Goal: Information Seeking & Learning: Learn about a topic

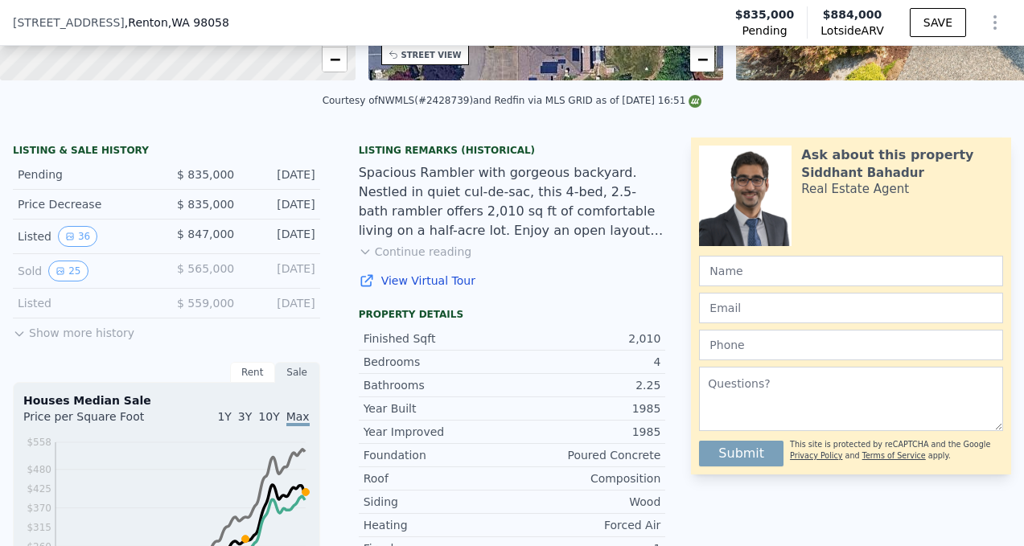
scroll to position [321, 0]
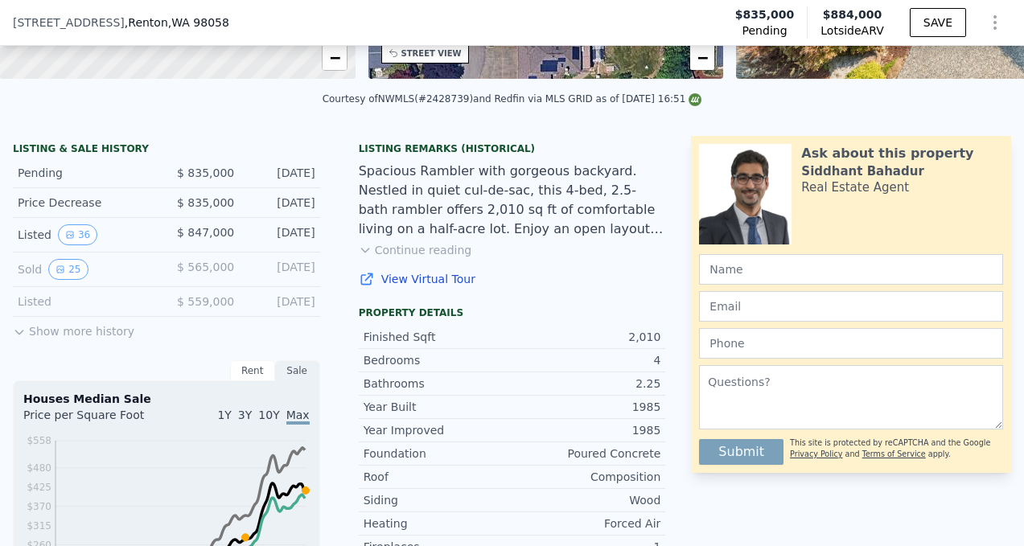
click at [24, 331] on icon at bounding box center [19, 332] width 13 height 13
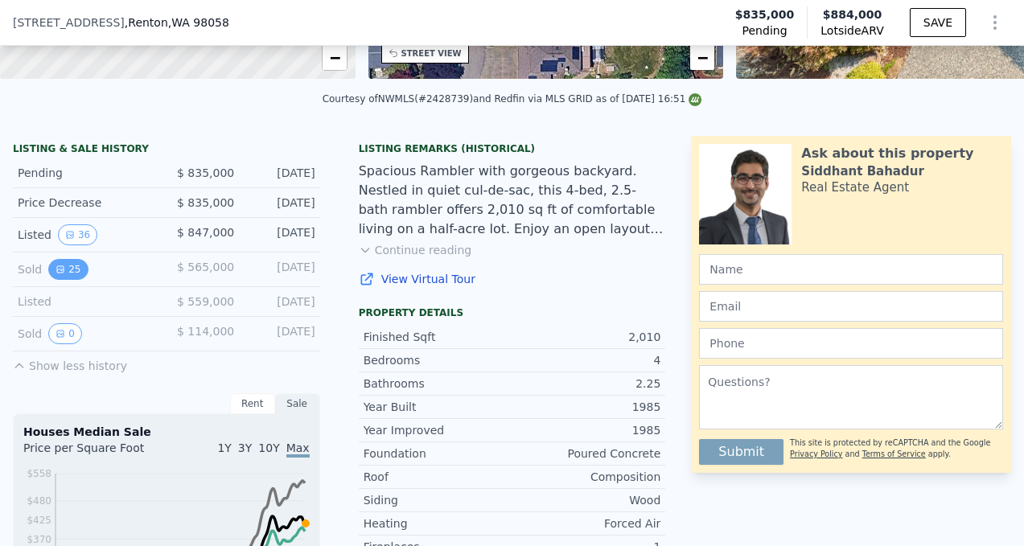
click at [72, 271] on button "25" at bounding box center [67, 269] width 39 height 21
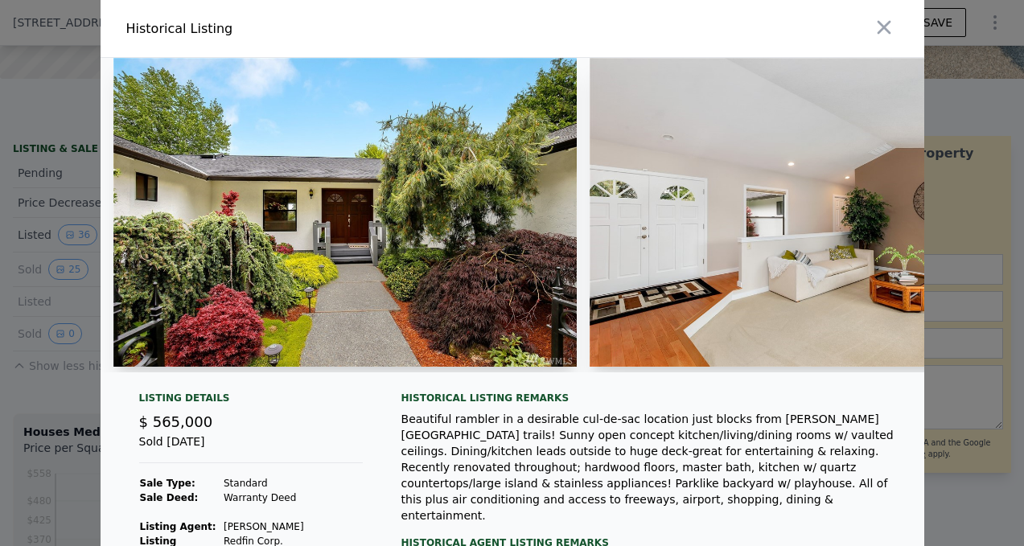
click at [203, 223] on img at bounding box center [345, 212] width 464 height 309
click at [327, 211] on img at bounding box center [345, 212] width 464 height 309
click at [401, 283] on img at bounding box center [345, 212] width 464 height 309
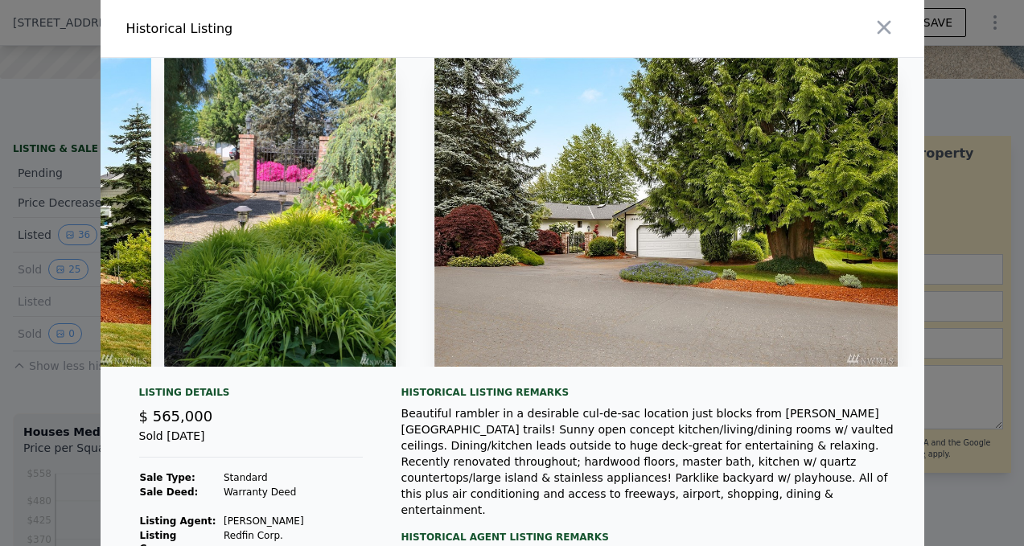
click at [959, 228] on div at bounding box center [512, 273] width 1024 height 546
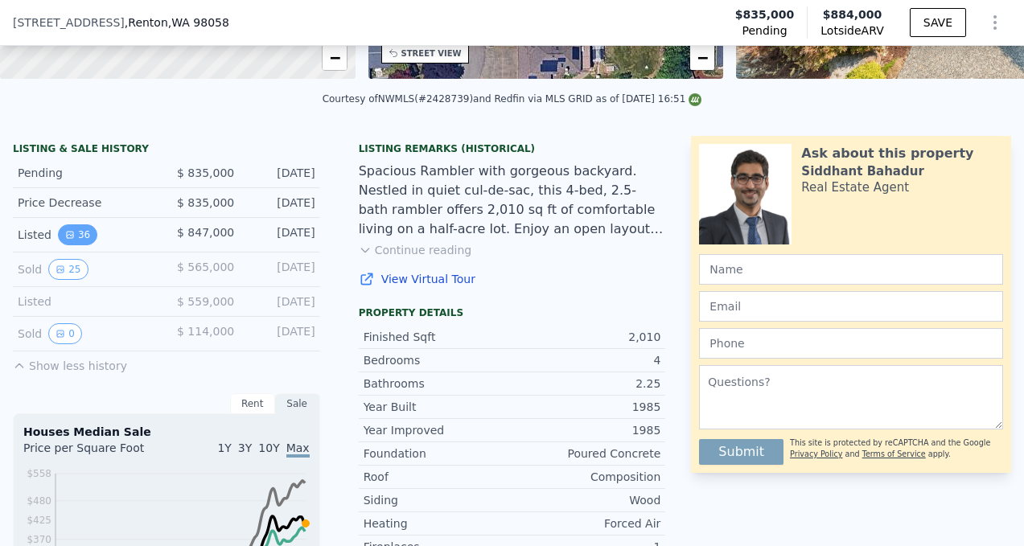
click at [80, 230] on button "36" at bounding box center [77, 234] width 39 height 21
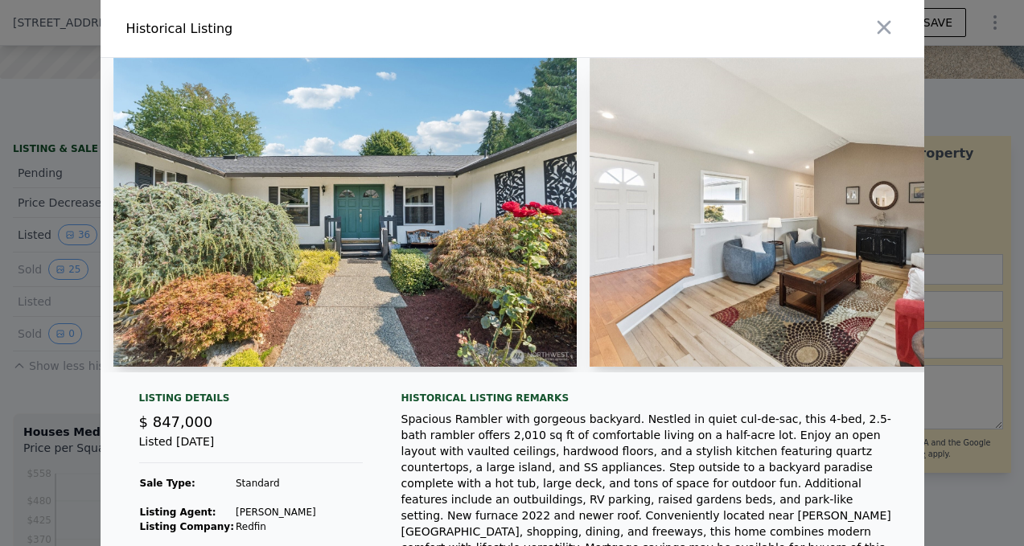
click at [320, 234] on img at bounding box center [344, 212] width 463 height 309
click at [57, 282] on div at bounding box center [512, 273] width 1024 height 546
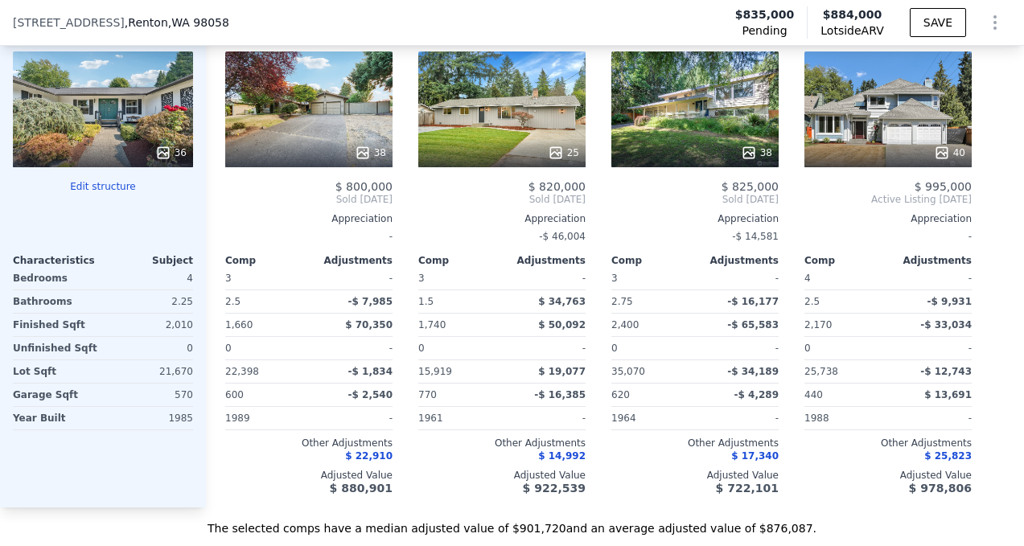
scroll to position [2005, 0]
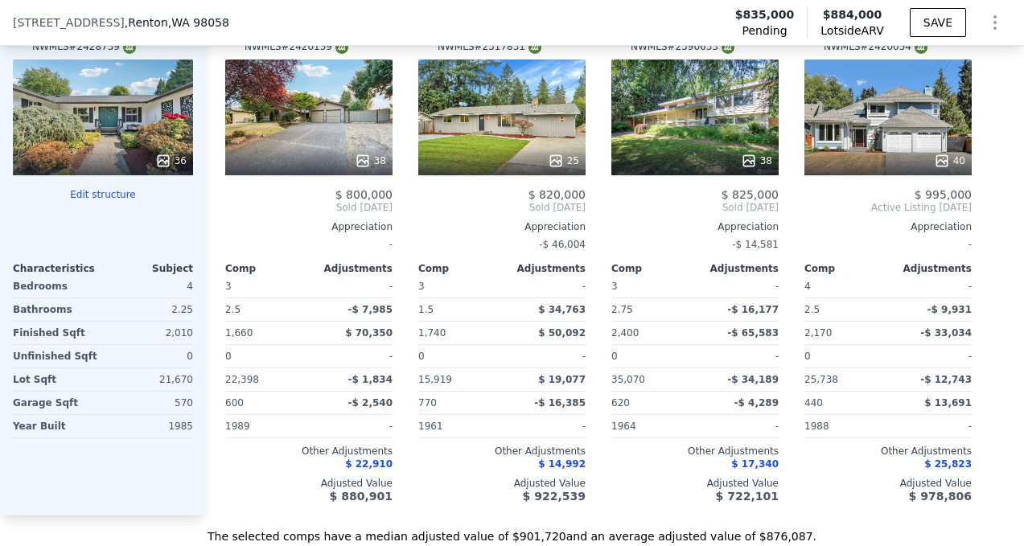
click at [877, 131] on div "40" at bounding box center [887, 118] width 167 height 116
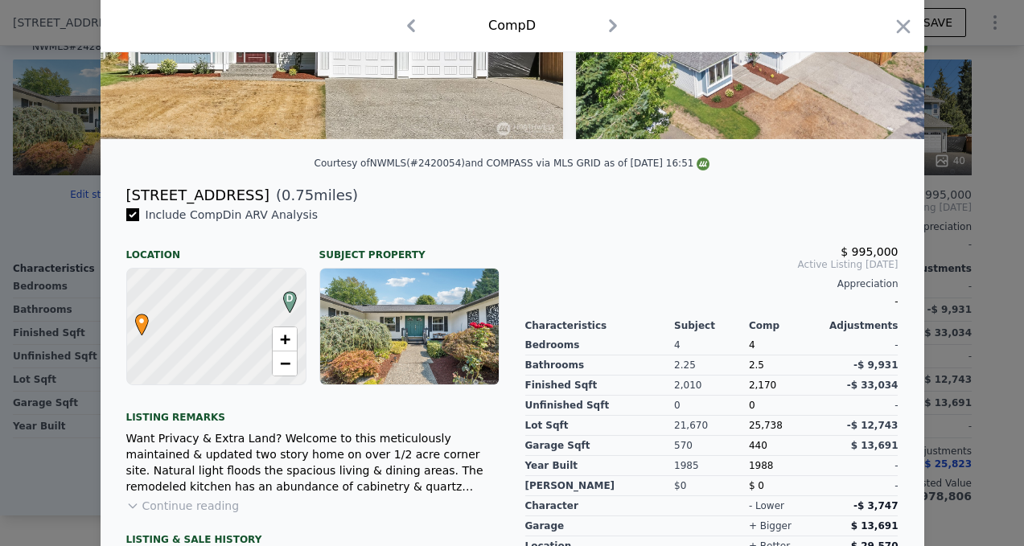
scroll to position [277, 0]
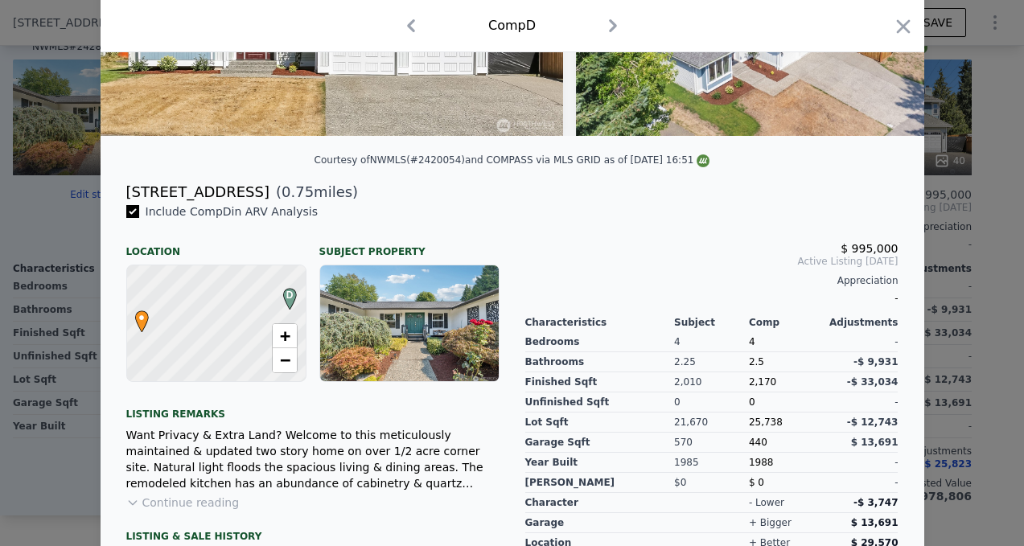
click at [203, 495] on button "Continue reading" at bounding box center [182, 503] width 113 height 16
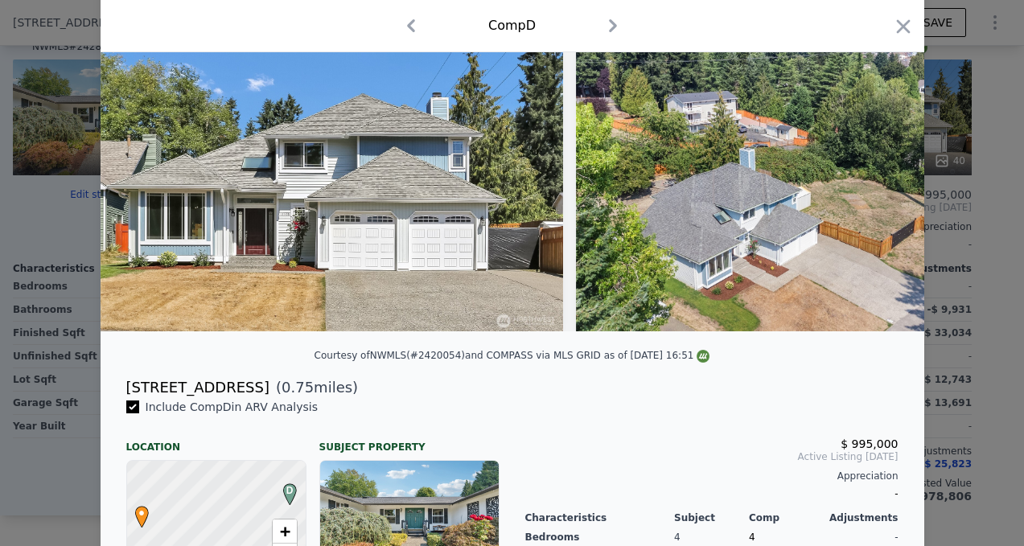
scroll to position [27, 0]
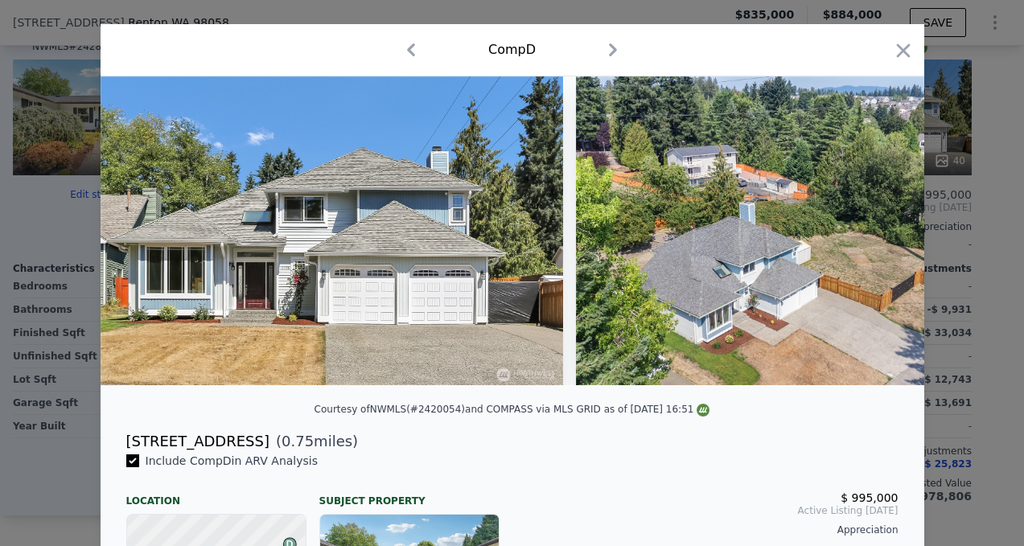
click at [339, 257] on img at bounding box center [332, 230] width 463 height 309
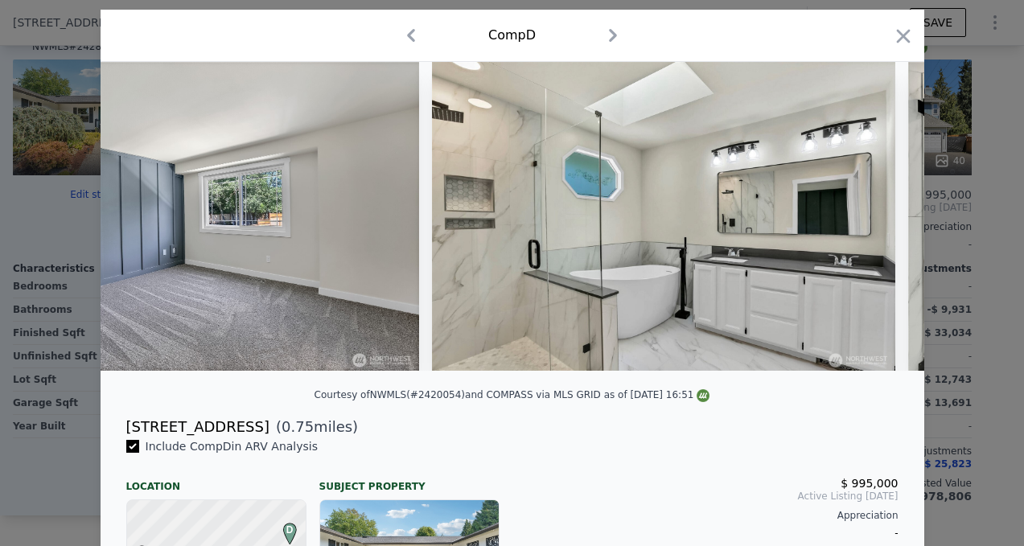
scroll to position [0, 9842]
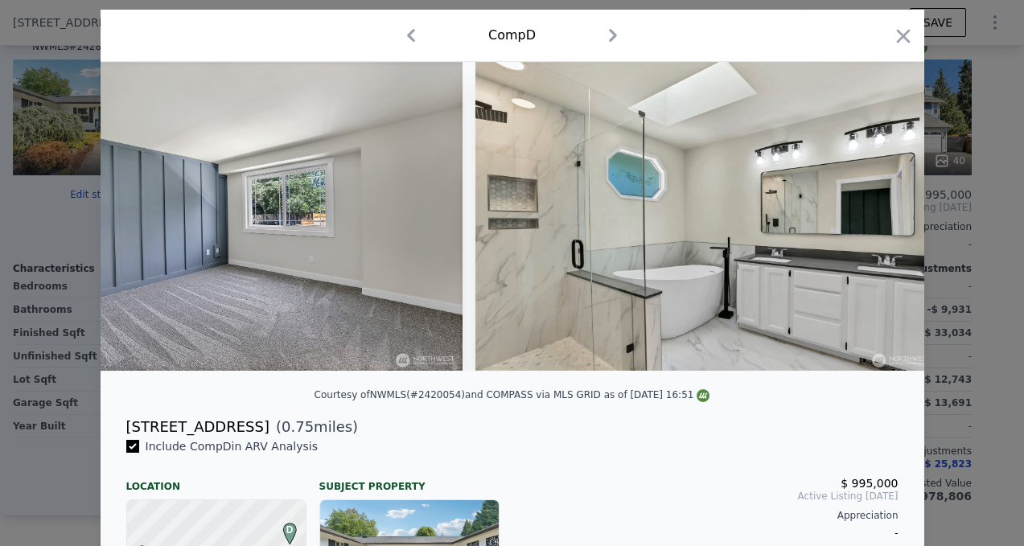
click at [55, 117] on div at bounding box center [512, 273] width 1024 height 546
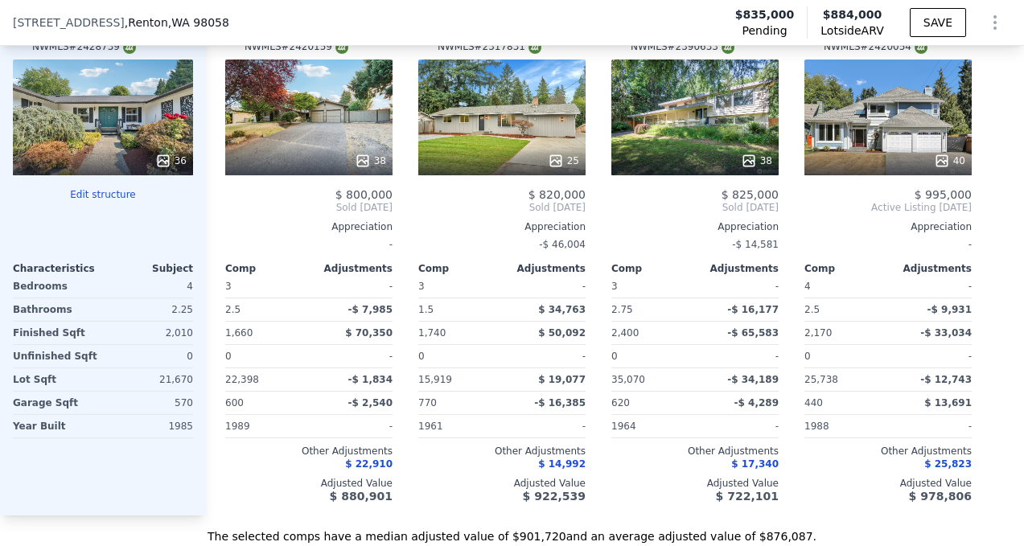
click at [105, 150] on div at bounding box center [103, 160] width 180 height 29
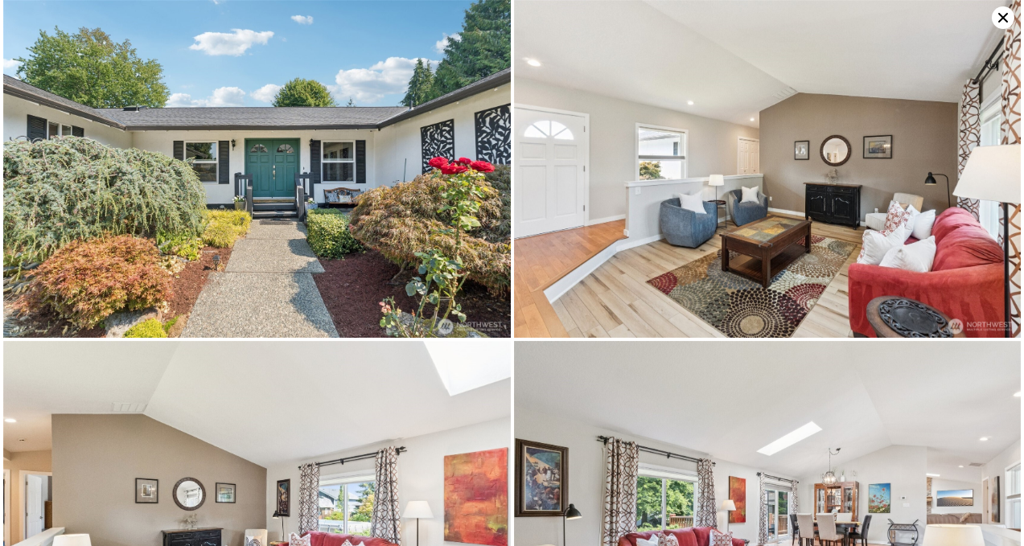
click at [173, 155] on img at bounding box center [257, 169] width 508 height 338
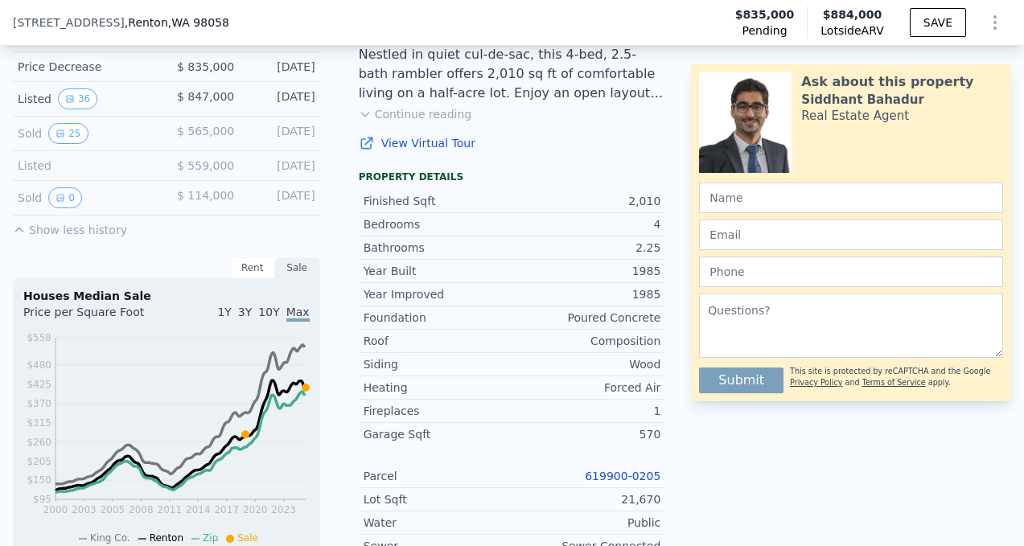
scroll to position [382, 0]
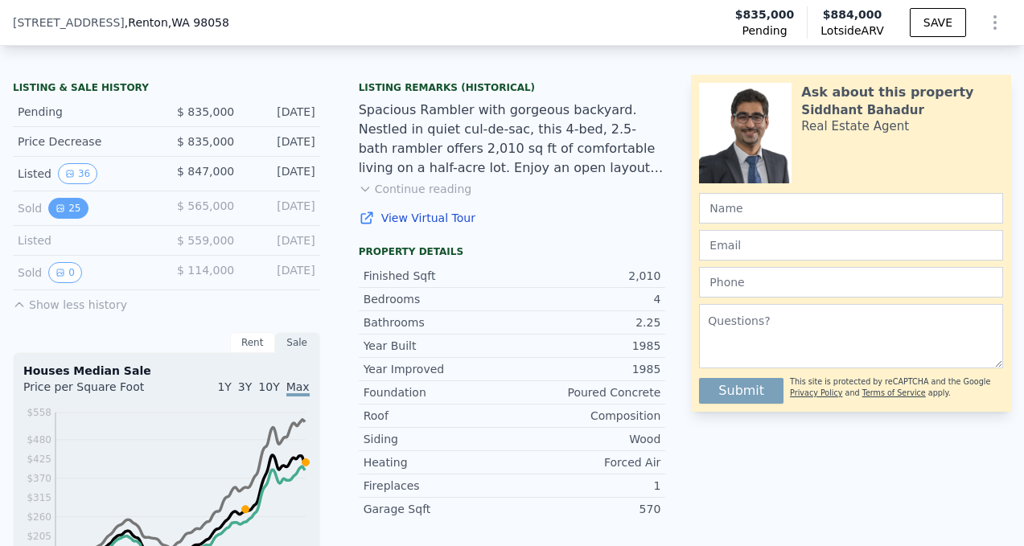
click at [62, 205] on icon "View historical data" at bounding box center [60, 208] width 6 height 6
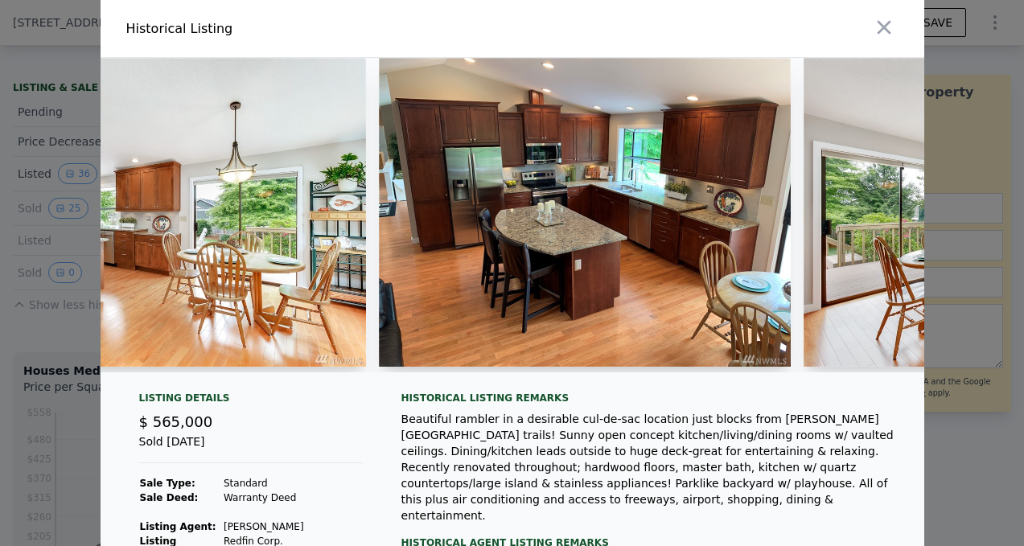
scroll to position [0, 4033]
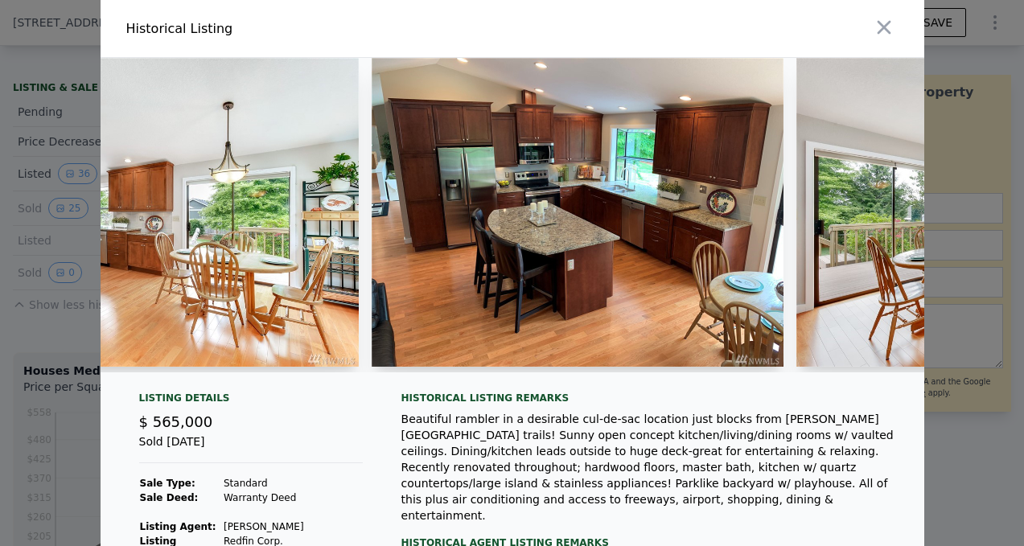
click at [10, 207] on div at bounding box center [512, 273] width 1024 height 546
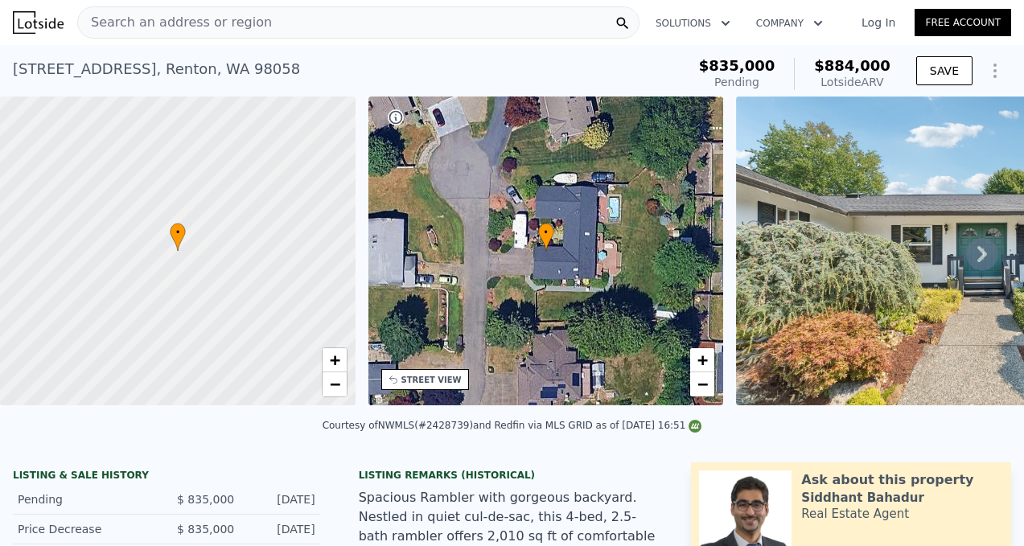
scroll to position [0, 0]
click at [962, 24] on link "Free Account" at bounding box center [962, 22] width 97 height 27
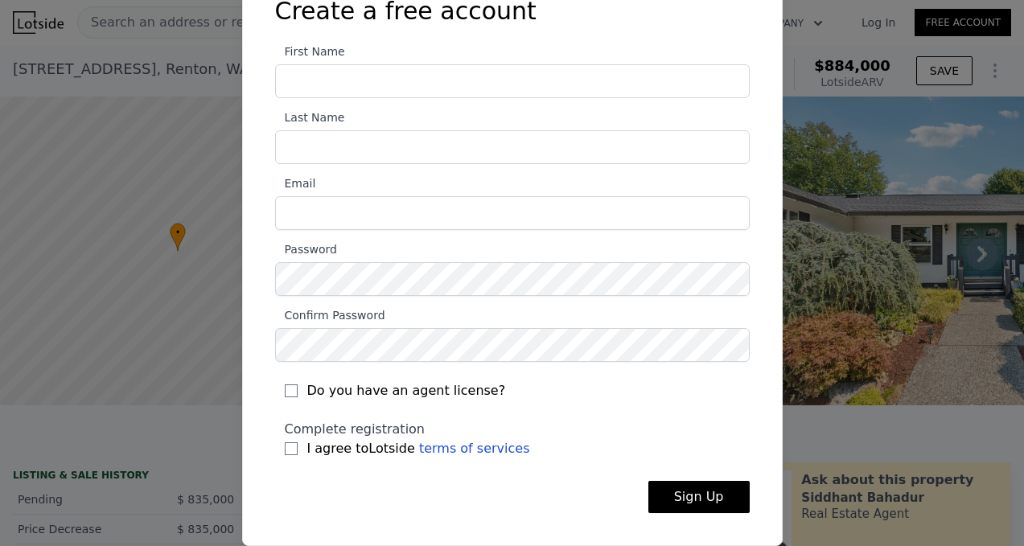
scroll to position [65, 0]
click at [840, 216] on div at bounding box center [512, 273] width 1024 height 546
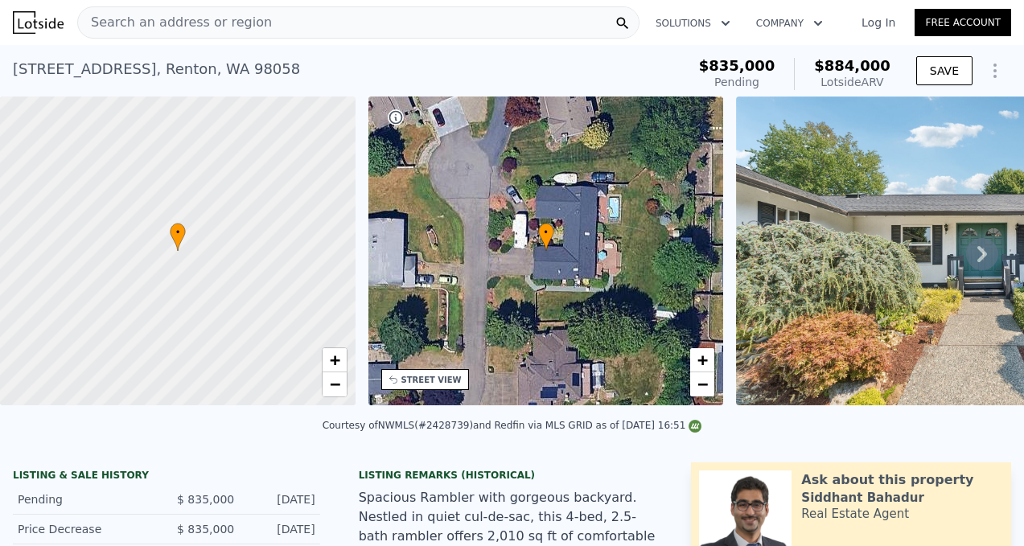
scroll to position [0, 0]
click at [43, 31] on img at bounding box center [38, 22] width 51 height 23
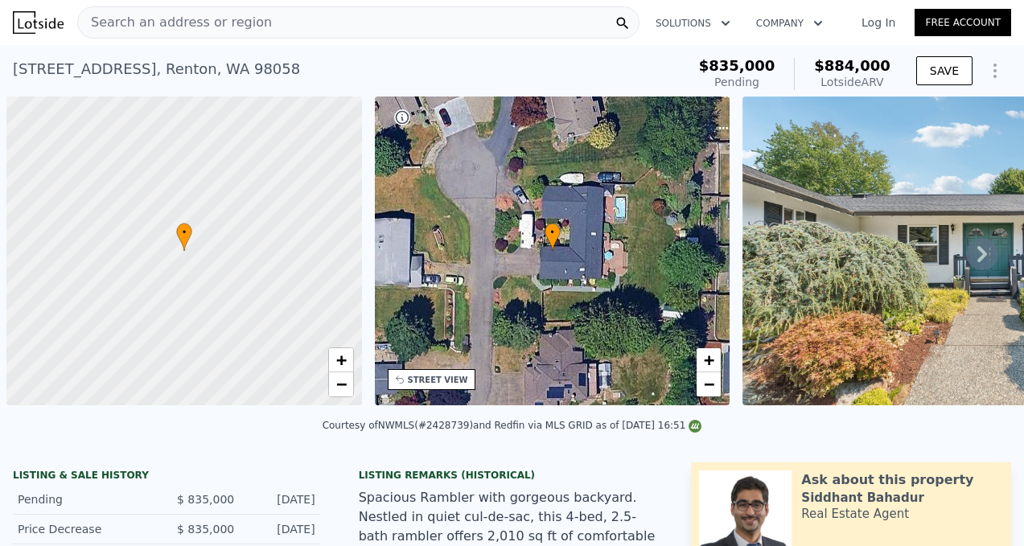
scroll to position [0, 6]
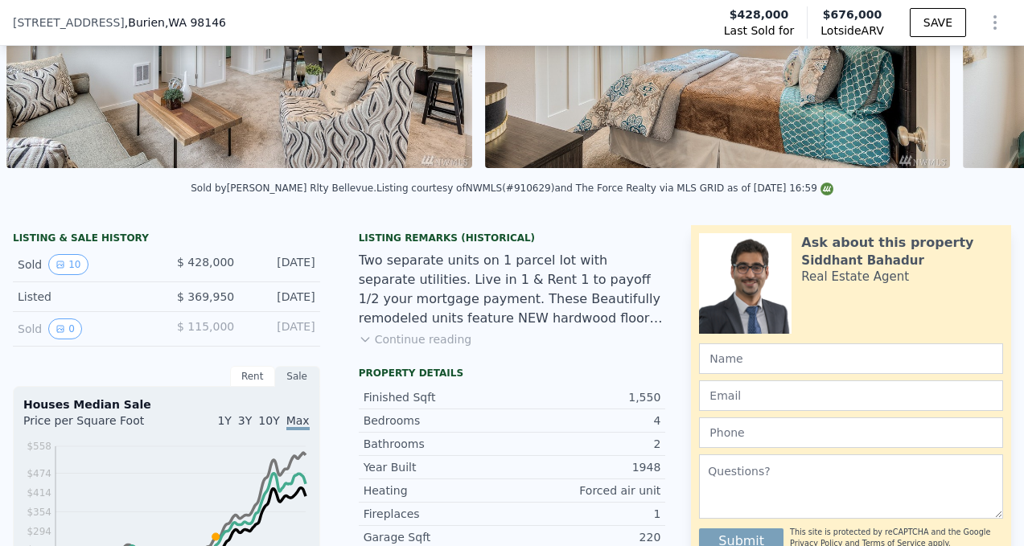
scroll to position [230, 0]
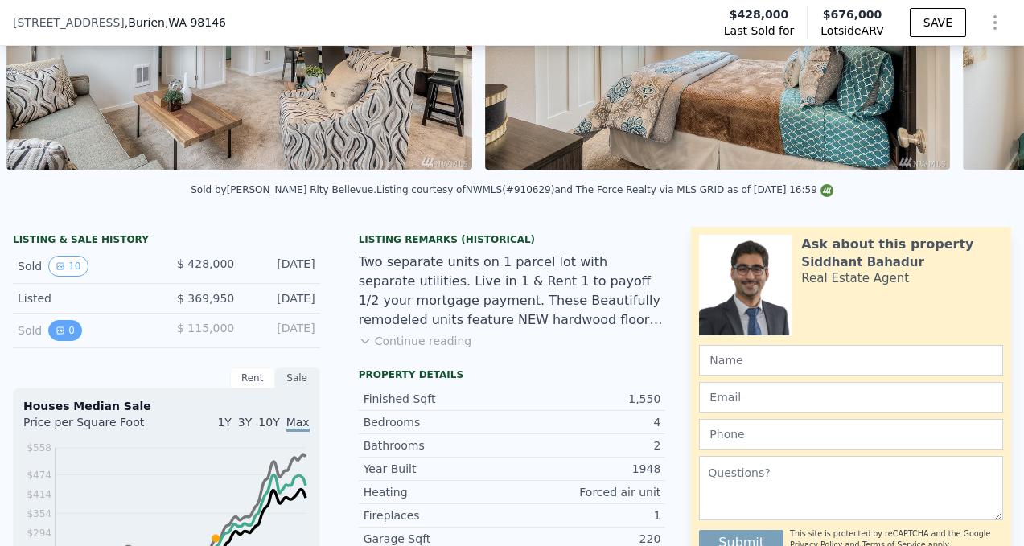
click at [72, 327] on button "0" at bounding box center [65, 330] width 34 height 21
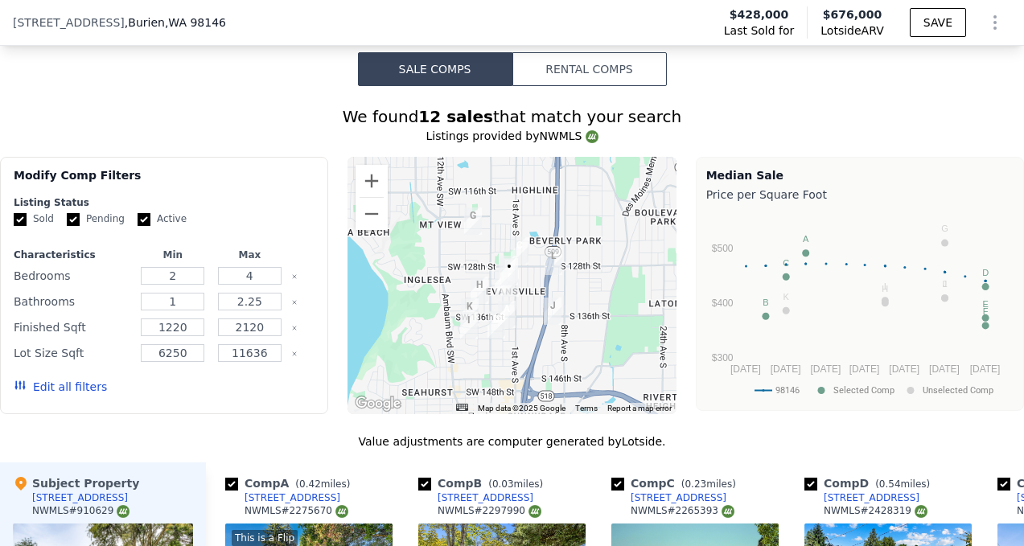
scroll to position [1457, 0]
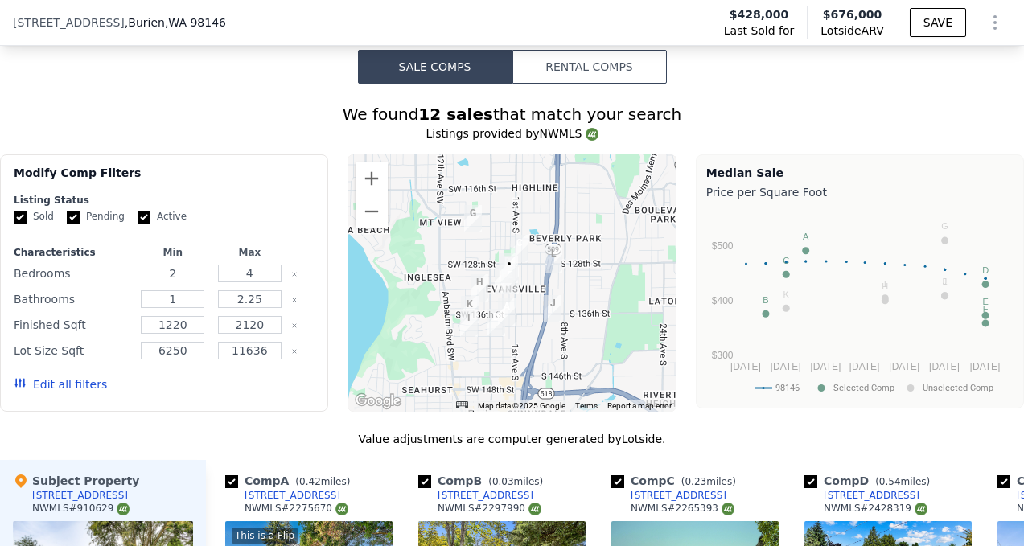
click at [190, 270] on input "2" at bounding box center [173, 274] width 64 height 18
click at [252, 186] on div "Modify Comp Filters" at bounding box center [164, 179] width 301 height 29
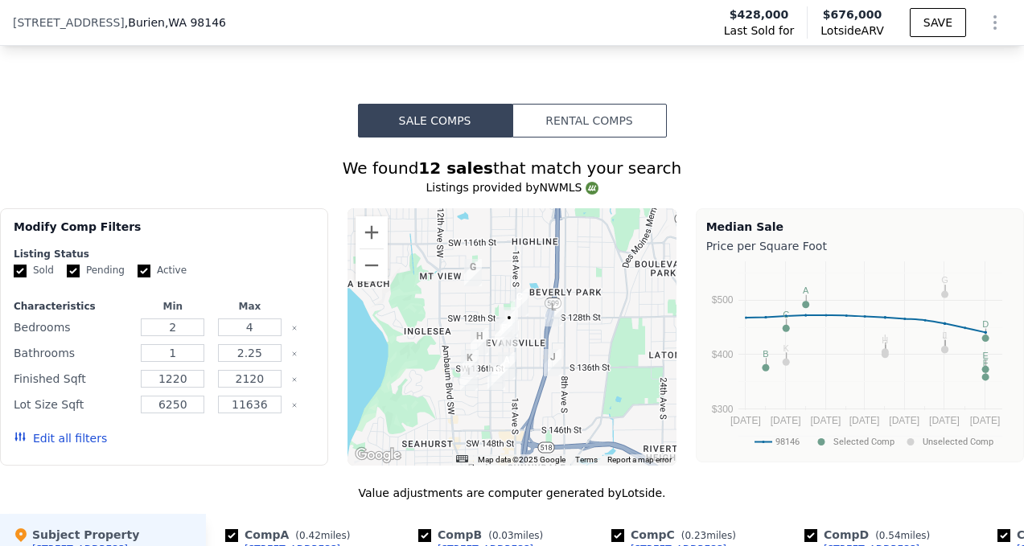
scroll to position [1410, 0]
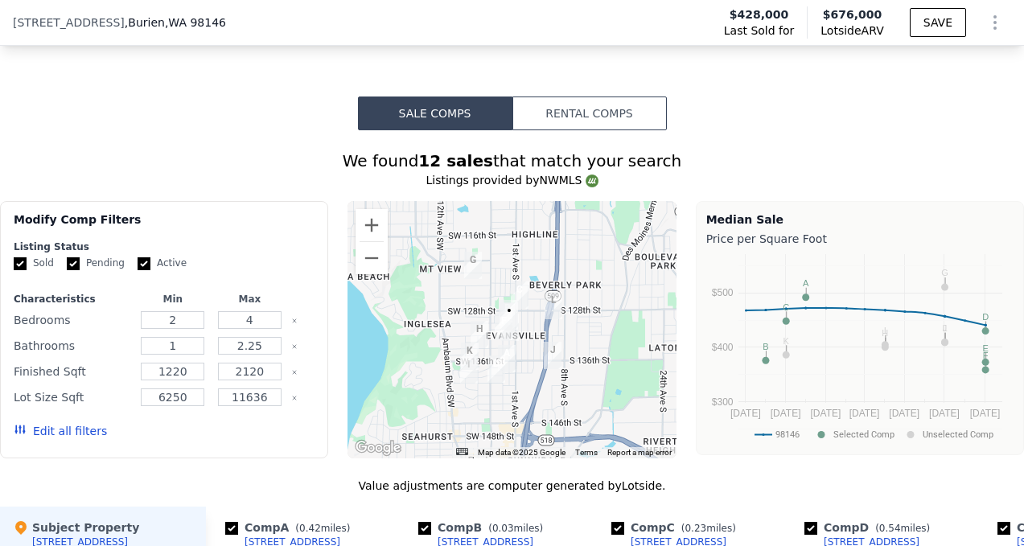
click at [186, 354] on div "1" at bounding box center [173, 346] width 71 height 23
click at [186, 345] on input "1" at bounding box center [173, 346] width 64 height 18
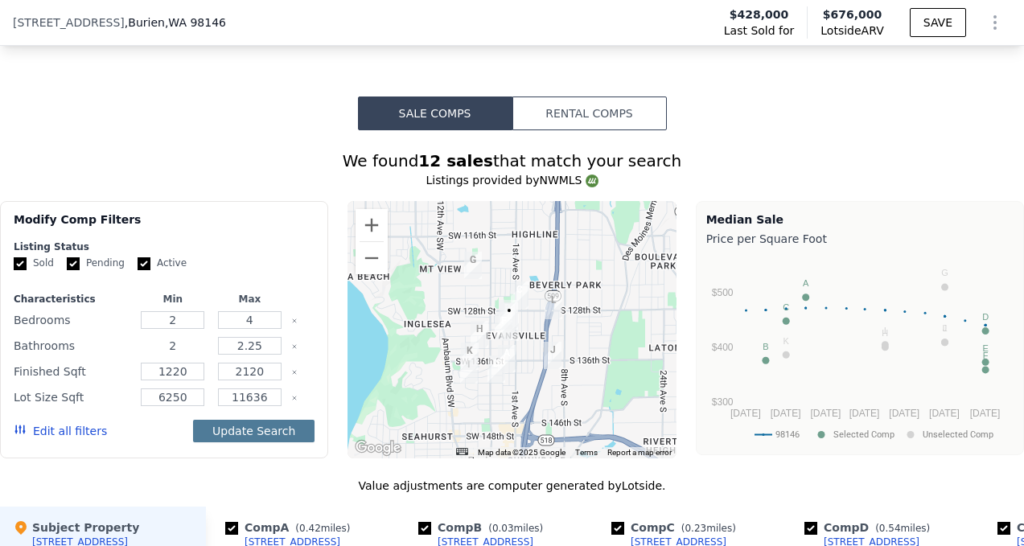
type input "2"
click at [258, 430] on button "Update Search" at bounding box center [253, 431] width 121 height 23
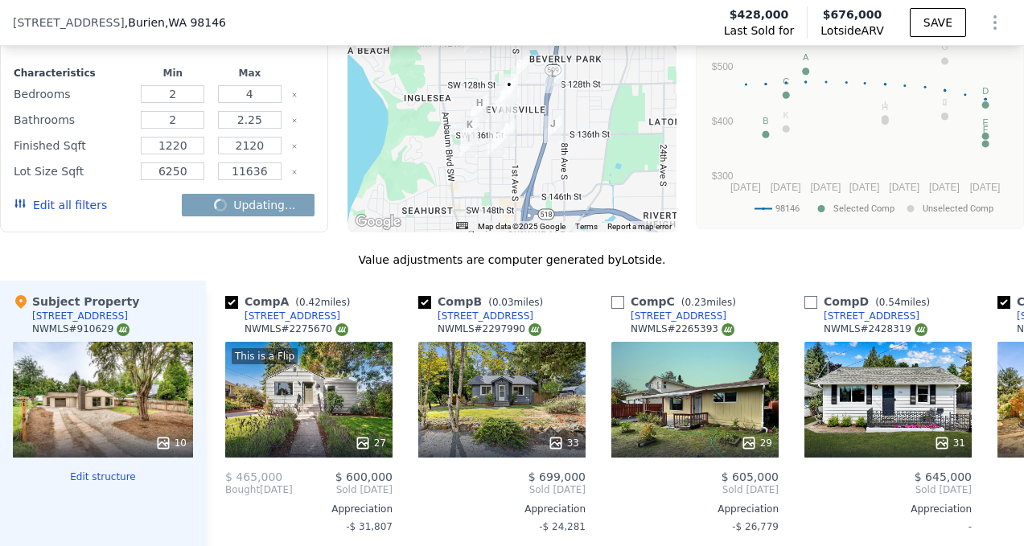
checkbox input "false"
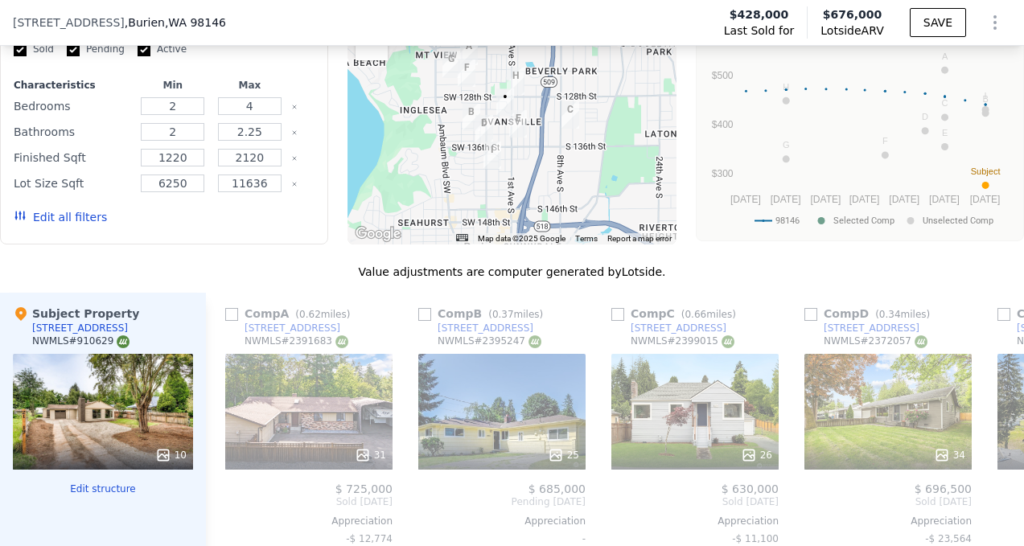
scroll to position [1620, 0]
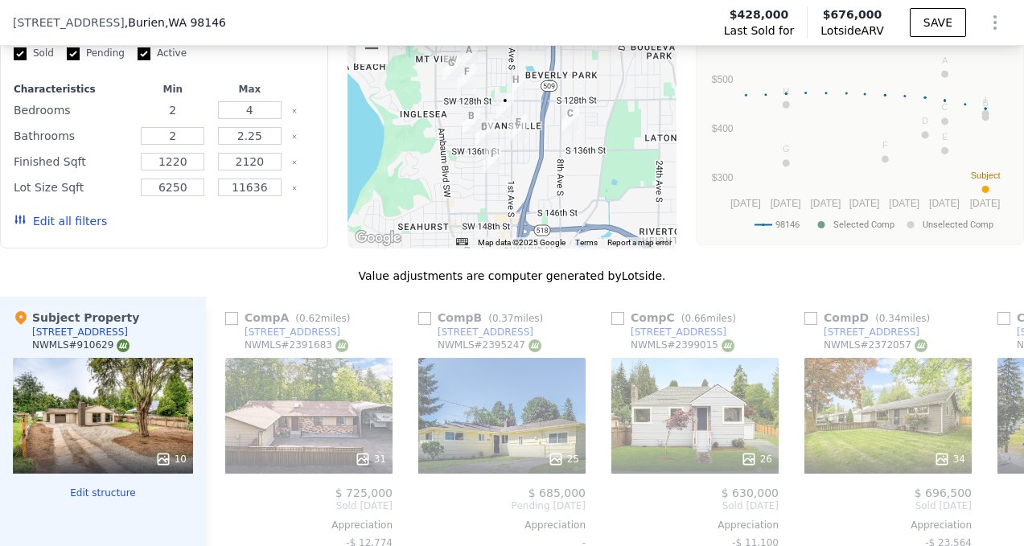
click at [187, 116] on input "2" at bounding box center [173, 110] width 64 height 18
type input "3"
click at [253, 223] on button "Update Search" at bounding box center [253, 221] width 121 height 23
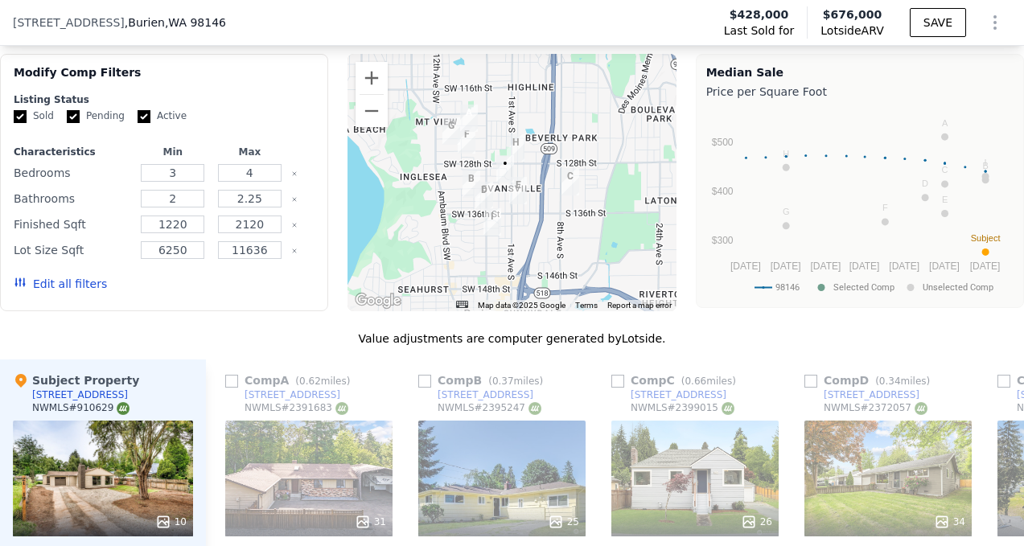
scroll to position [1514, 0]
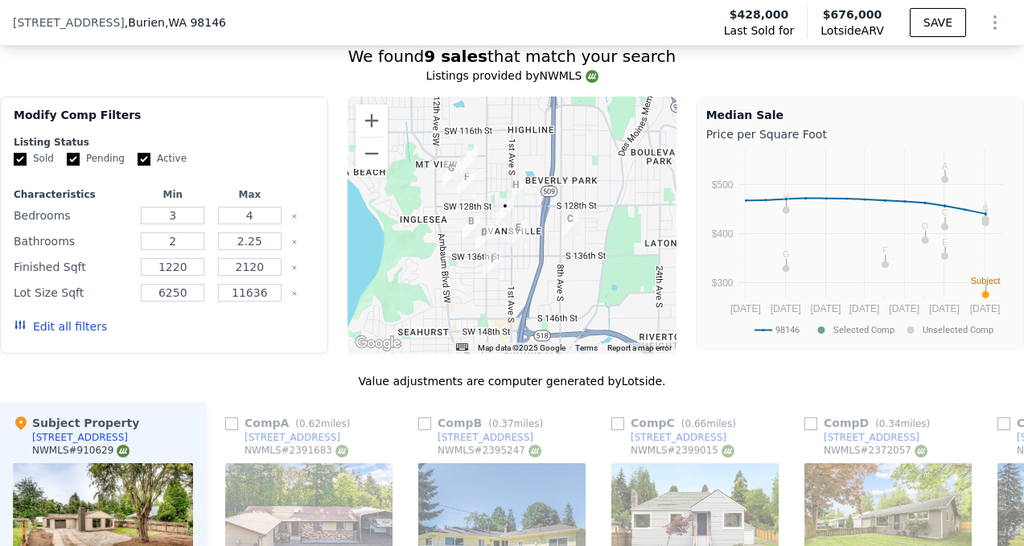
click at [230, 426] on input "checkbox" at bounding box center [231, 423] width 13 height 13
checkbox input "true"
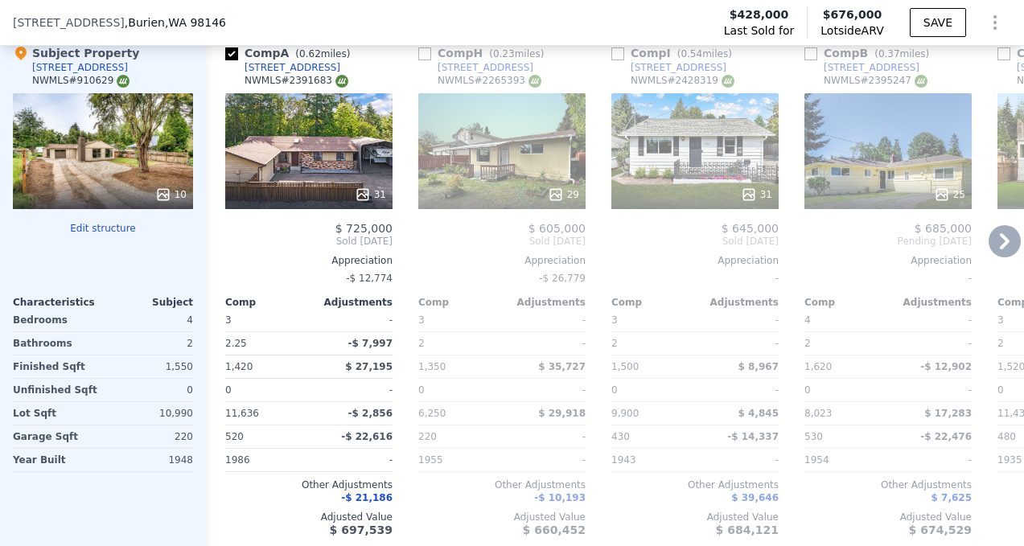
scroll to position [1872, 0]
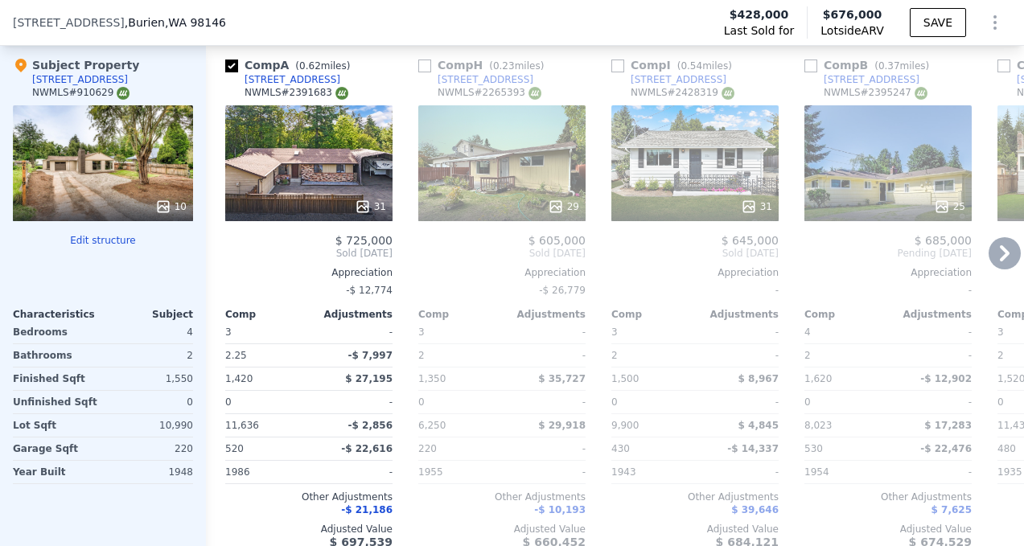
click at [627, 64] on div "Comp I ( 0.54 miles)" at bounding box center [674, 65] width 127 height 16
click at [622, 65] on input "checkbox" at bounding box center [617, 66] width 13 height 13
checkbox input "true"
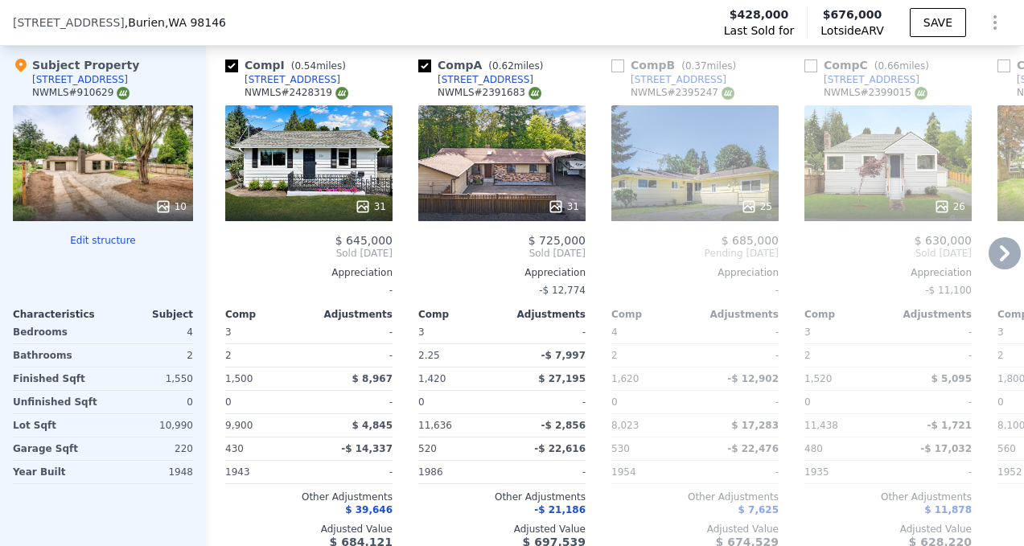
click at [355, 156] on div "31" at bounding box center [308, 163] width 167 height 116
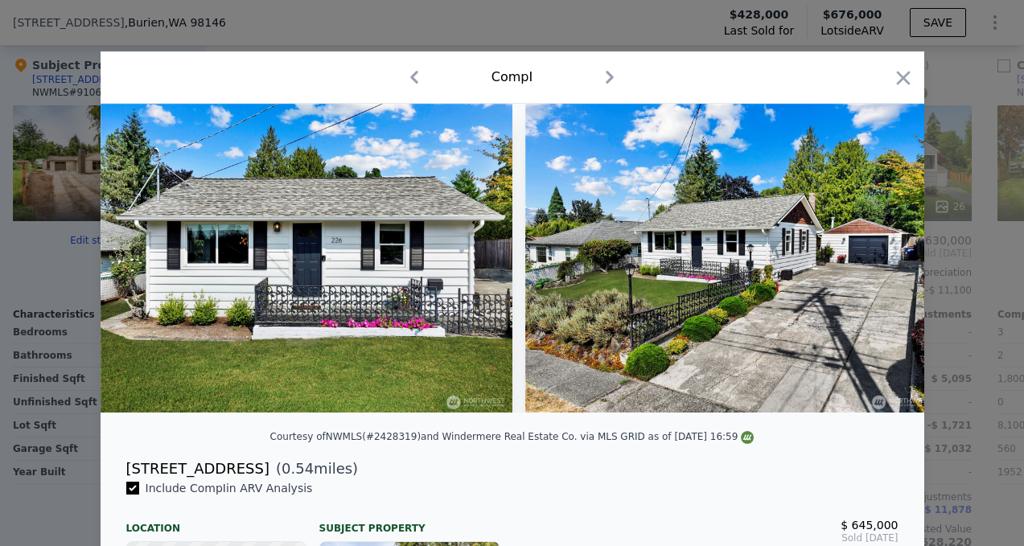
click at [399, 261] on img at bounding box center [307, 258] width 413 height 309
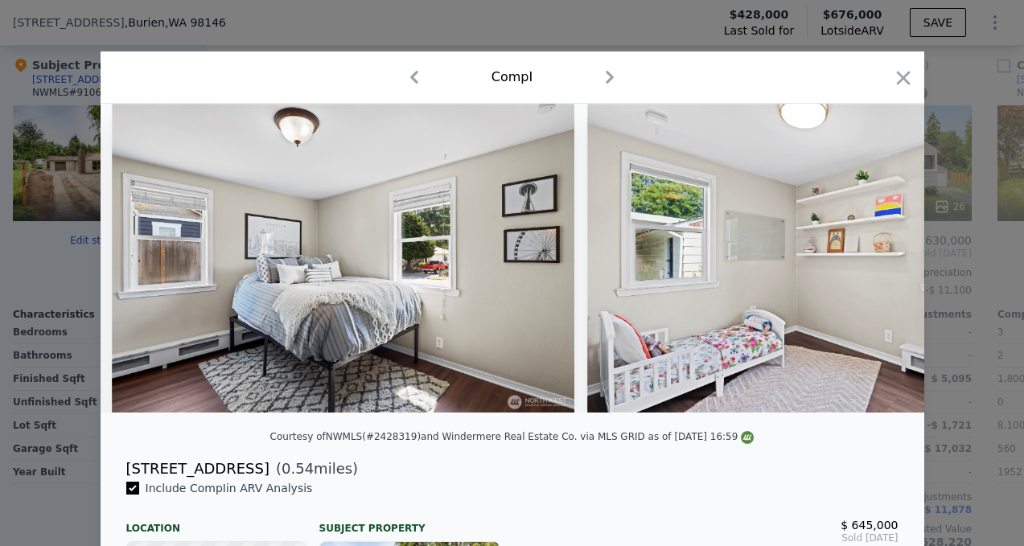
scroll to position [0, 2806]
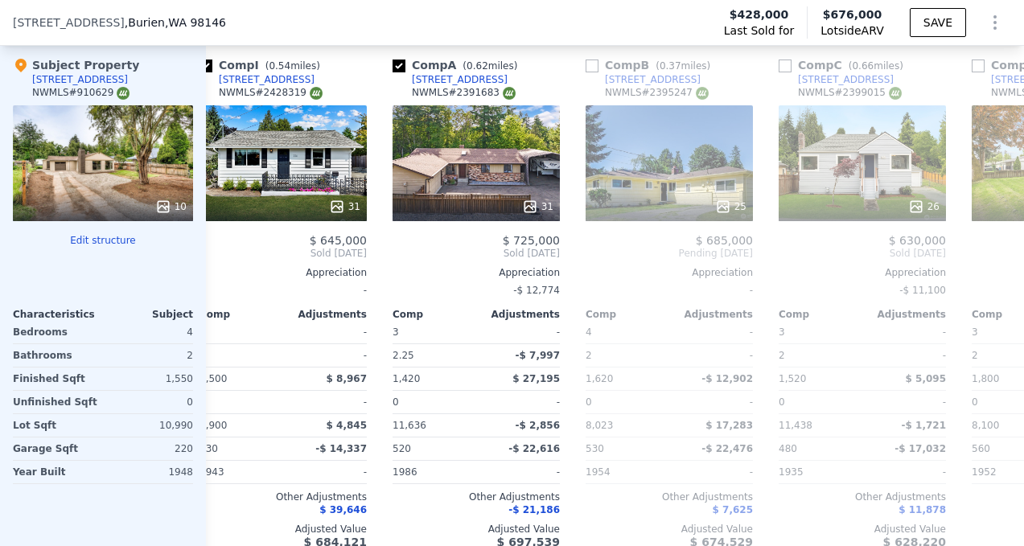
scroll to position [0, 60]
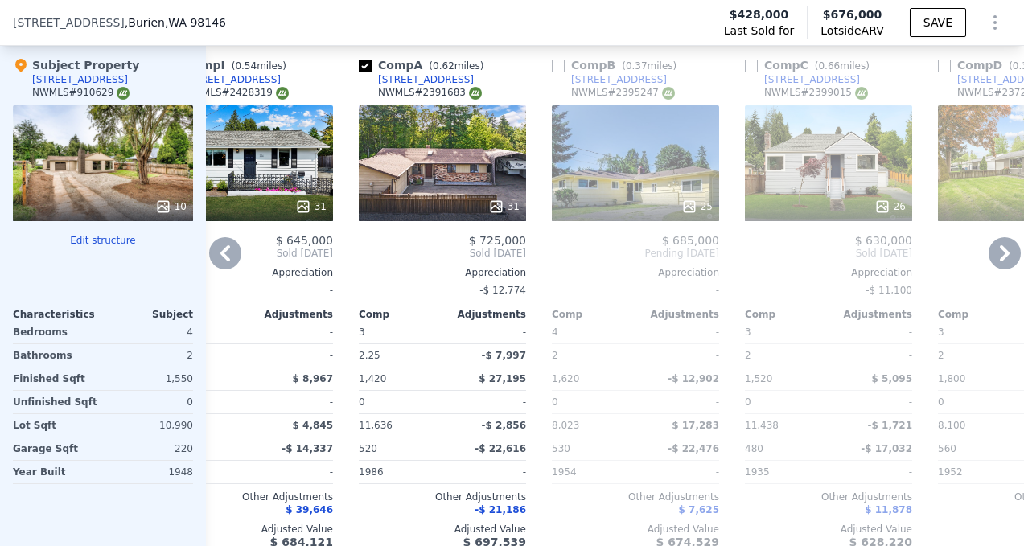
click at [434, 163] on div "31" at bounding box center [442, 163] width 167 height 116
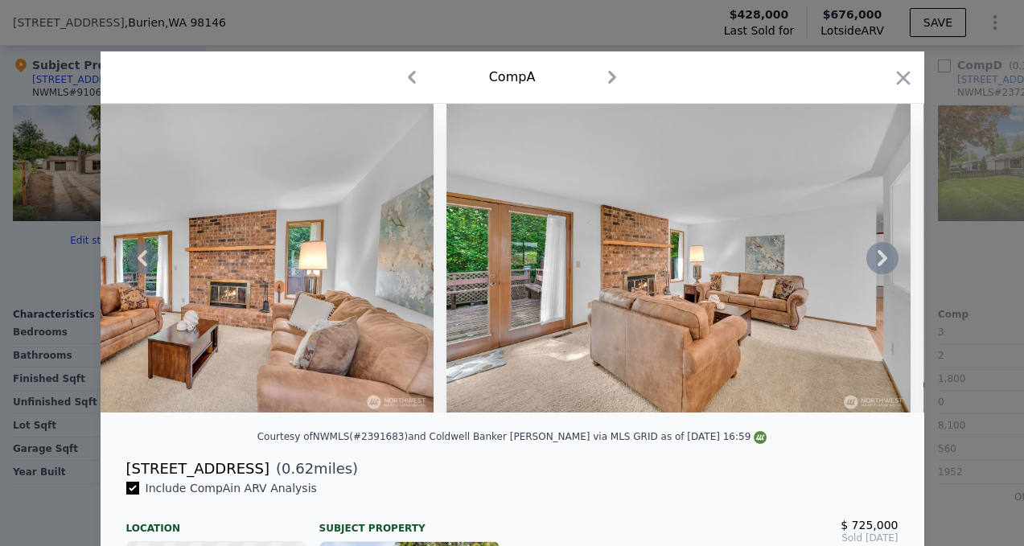
click at [290, 270] on img at bounding box center [201, 258] width 463 height 309
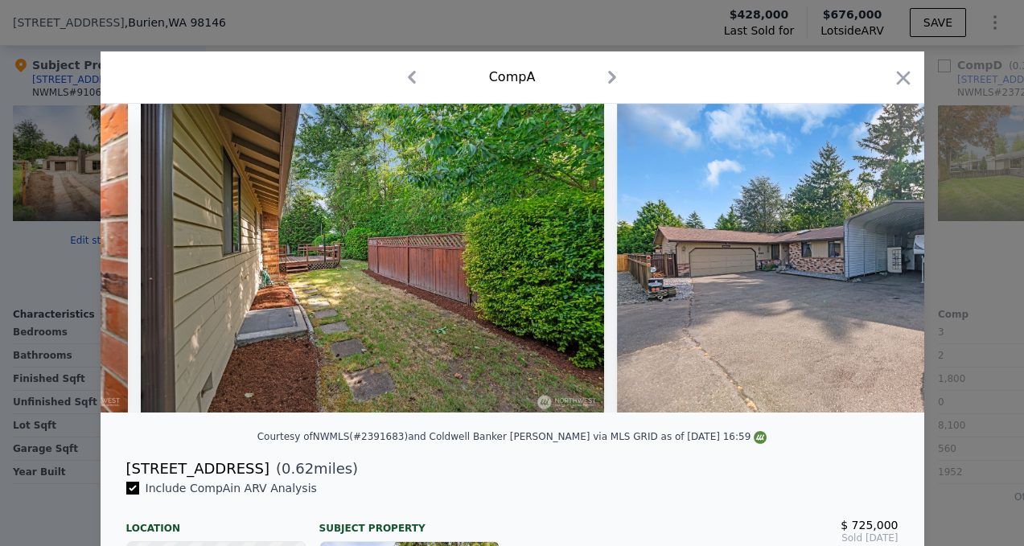
scroll to position [0, 13593]
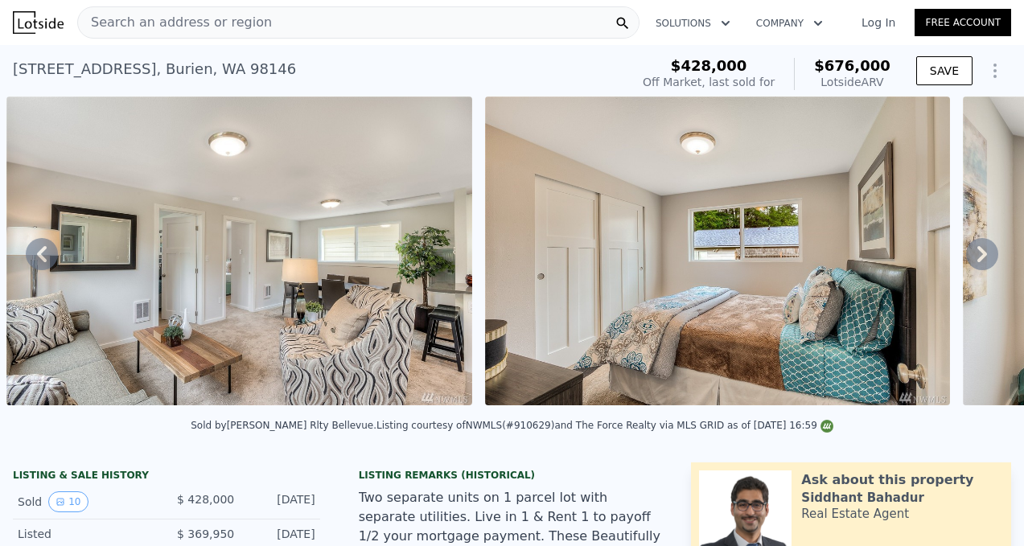
click at [160, 13] on span "Search an address or region" at bounding box center [175, 22] width 194 height 19
click at [45, 33] on img at bounding box center [38, 22] width 51 height 23
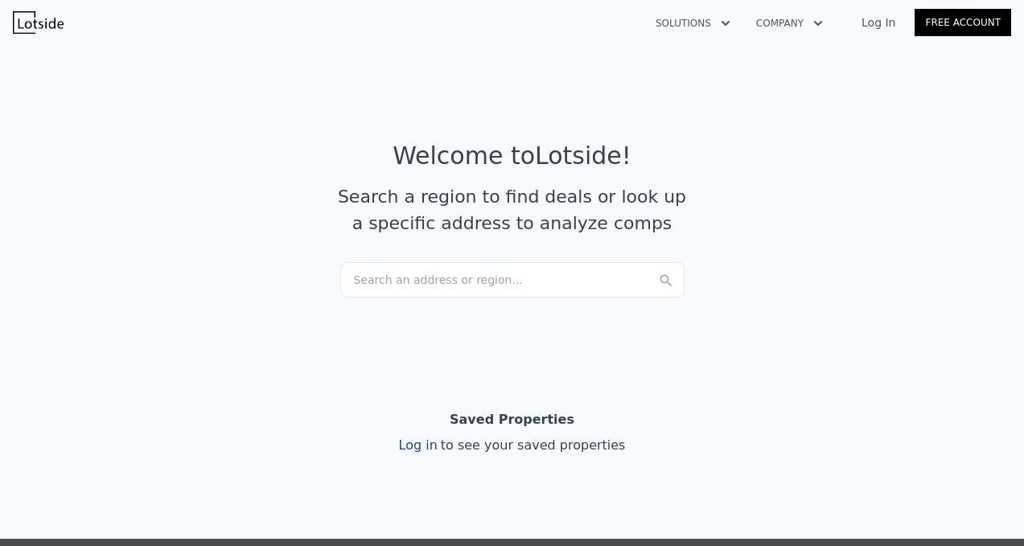
click at [452, 290] on div "Search an address or region..." at bounding box center [512, 279] width 344 height 35
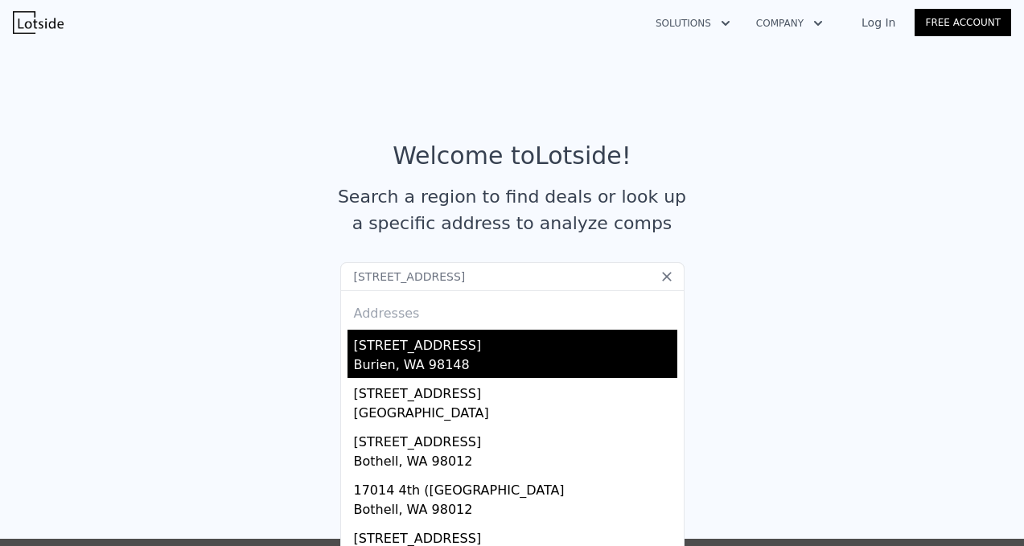
type input "[STREET_ADDRESS]"
click at [459, 353] on div "[STREET_ADDRESS]" at bounding box center [515, 343] width 323 height 26
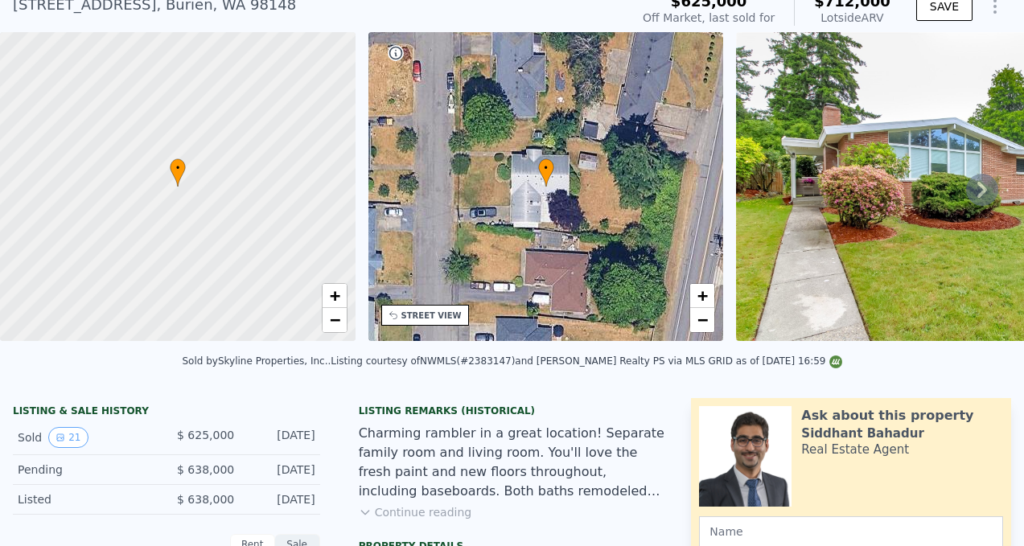
scroll to position [163, 0]
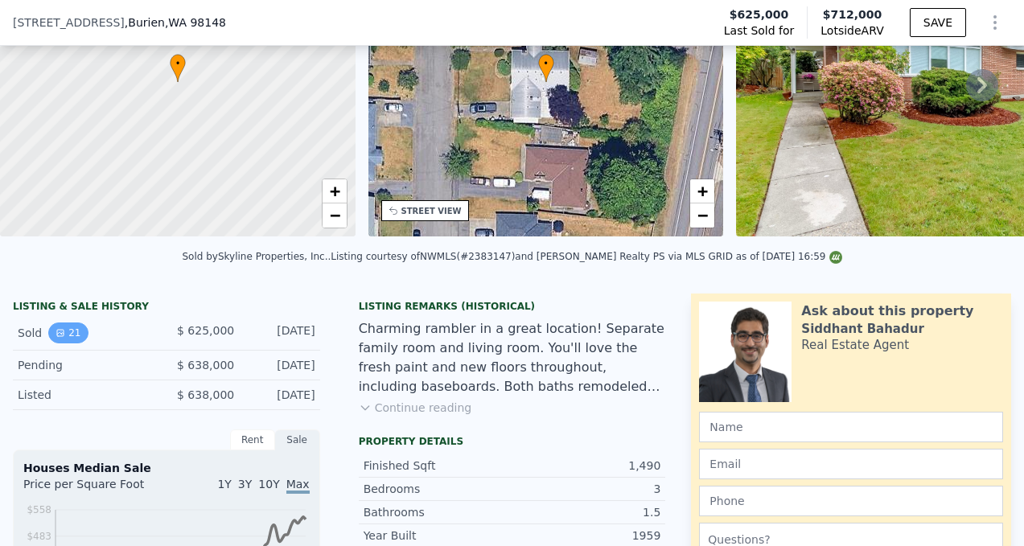
click at [68, 335] on button "21" at bounding box center [67, 333] width 39 height 21
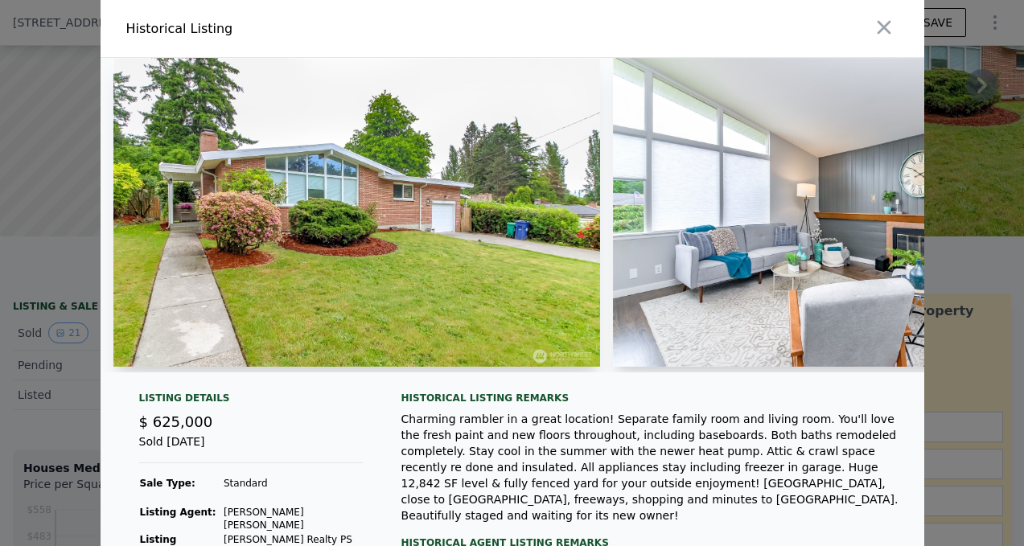
click at [261, 207] on img at bounding box center [356, 212] width 487 height 309
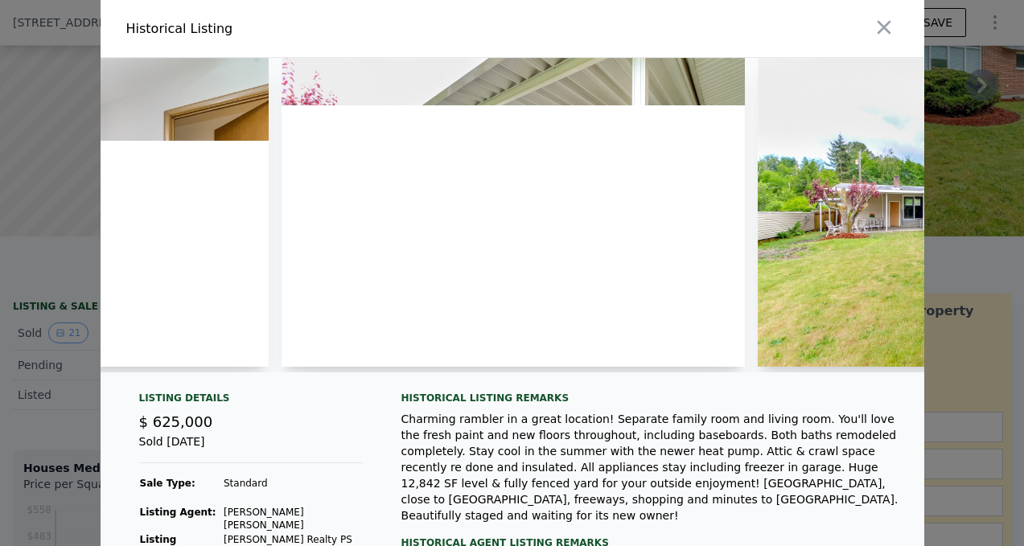
scroll to position [0, 8267]
